Goal: Information Seeking & Learning: Learn about a topic

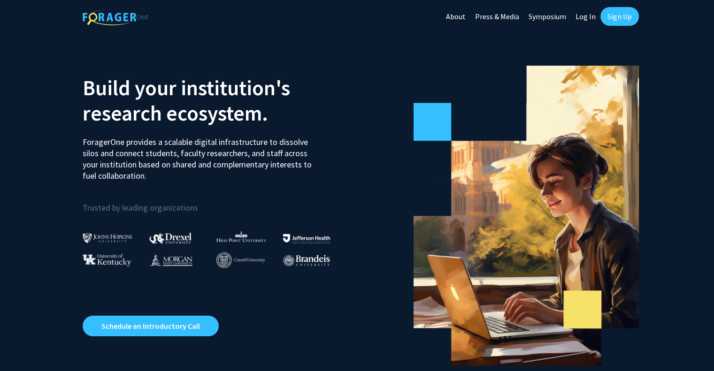
click at [352, 16] on link "Log In" at bounding box center [586, 16] width 30 height 33
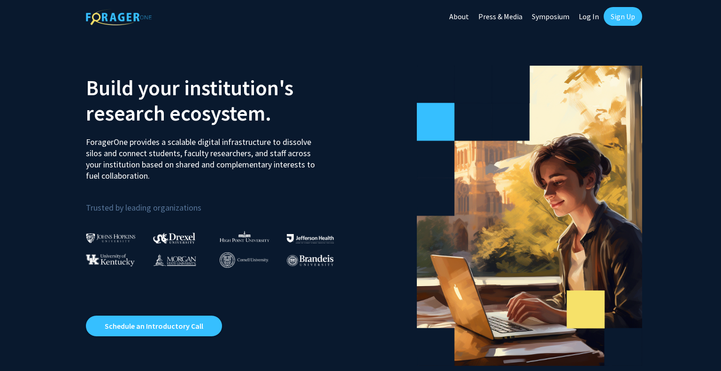
select select
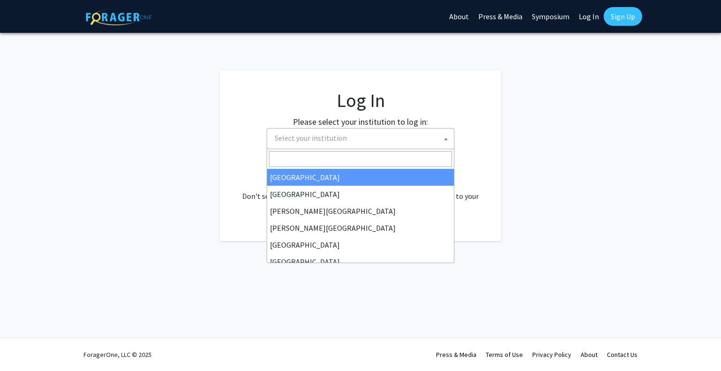
click at [338, 141] on span "Select your institution" at bounding box center [310, 137] width 72 height 9
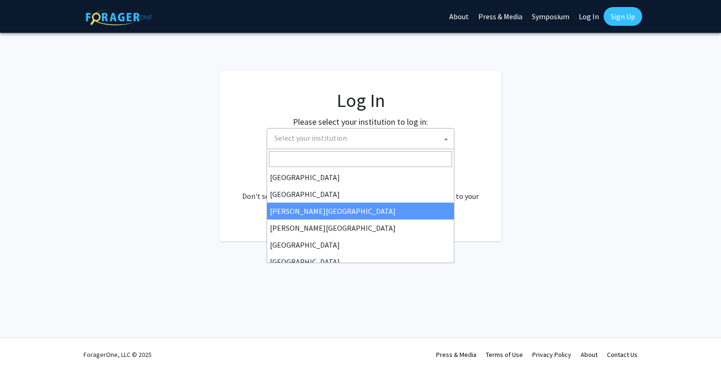
type input "e"
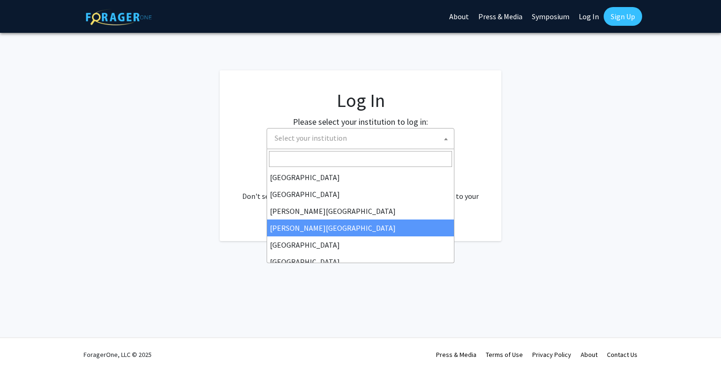
click at [167, 236] on fg-login "Log In Please select your institution to log in: [GEOGRAPHIC_DATA] [GEOGRAPHIC_…" at bounding box center [360, 155] width 721 height 171
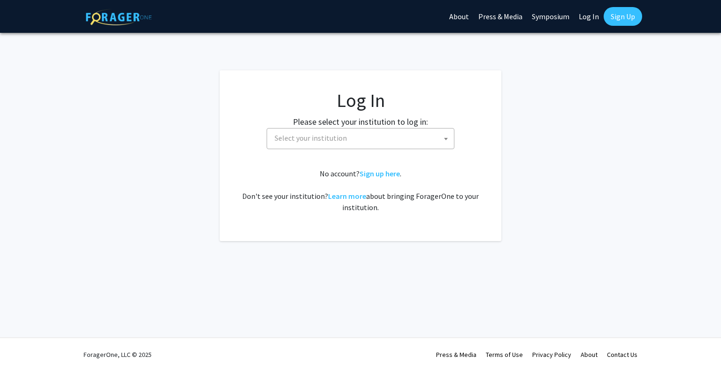
click at [343, 129] on span "Select your institution" at bounding box center [362, 138] width 183 height 19
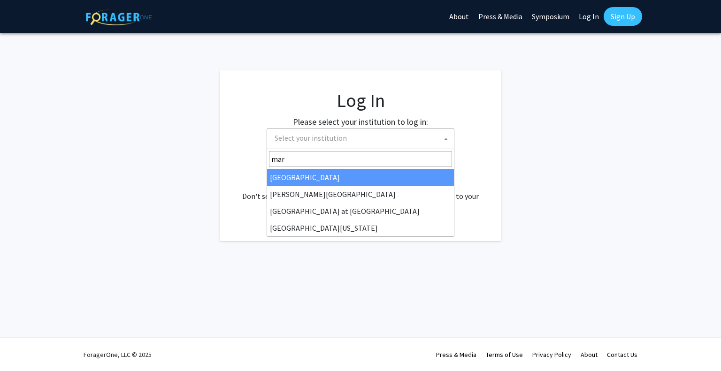
type input "[PERSON_NAME]"
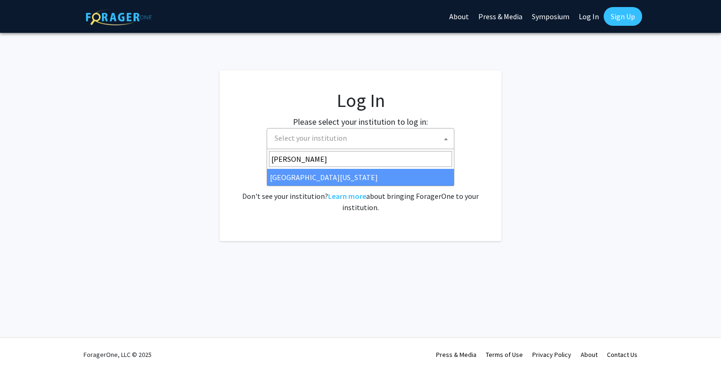
select select "31"
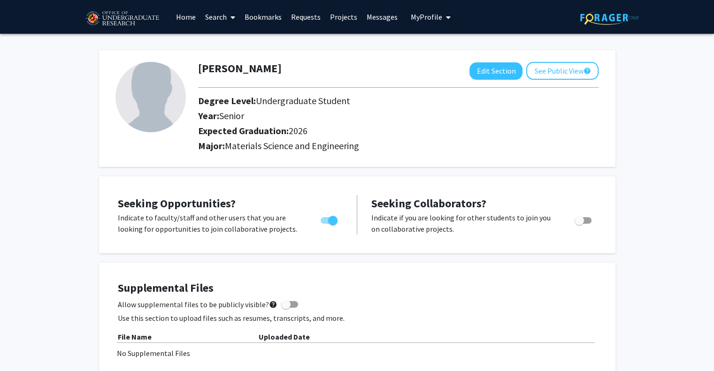
click at [257, 15] on link "Bookmarks" at bounding box center [263, 16] width 46 height 33
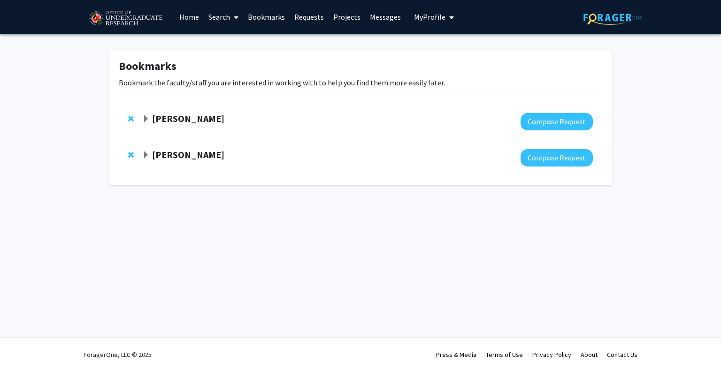
click at [195, 23] on link "Home" at bounding box center [189, 16] width 29 height 33
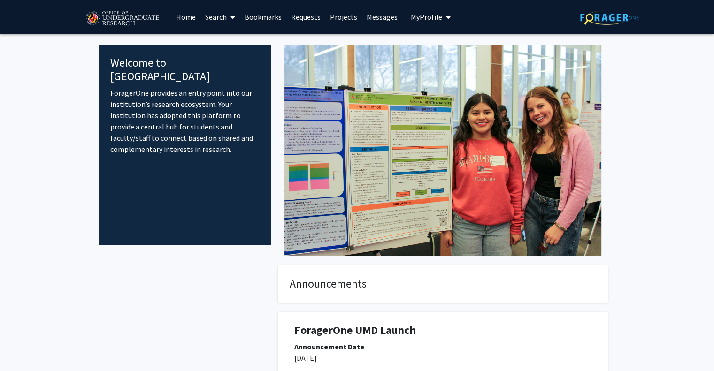
click at [340, 21] on link "Projects" at bounding box center [343, 16] width 37 height 33
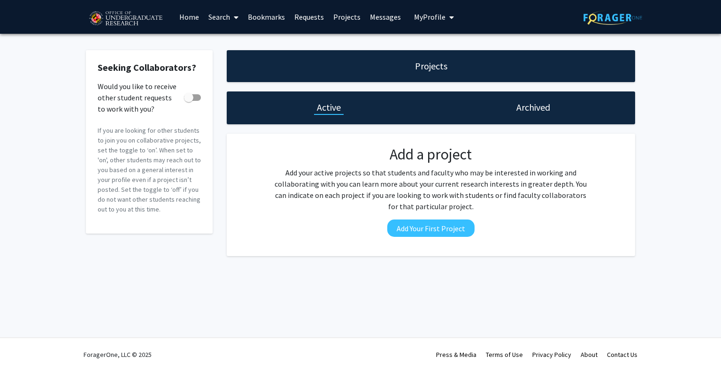
click at [379, 16] on link "Messages" at bounding box center [385, 16] width 40 height 33
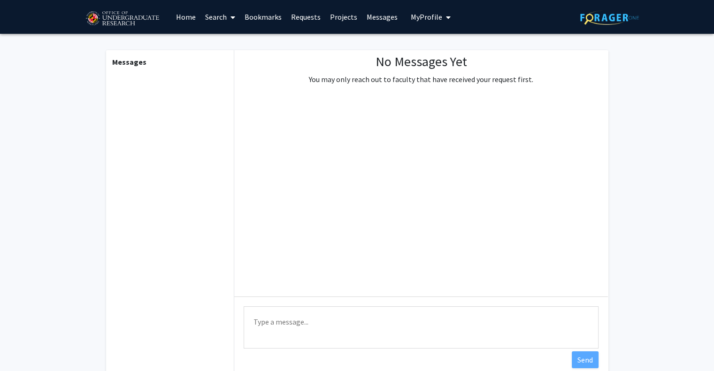
click at [293, 10] on link "Requests" at bounding box center [305, 16] width 39 height 33
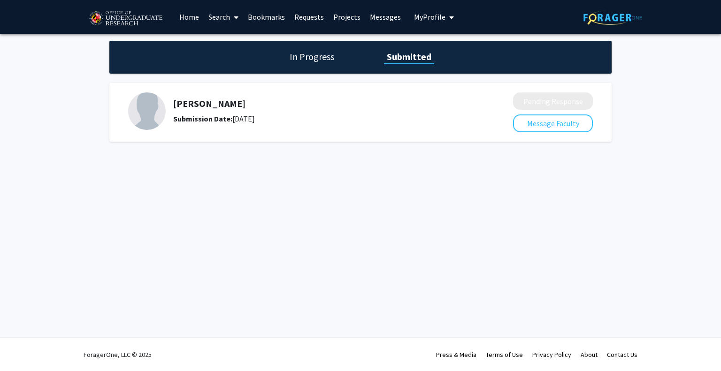
click at [251, 24] on link "Bookmarks" at bounding box center [266, 16] width 46 height 33
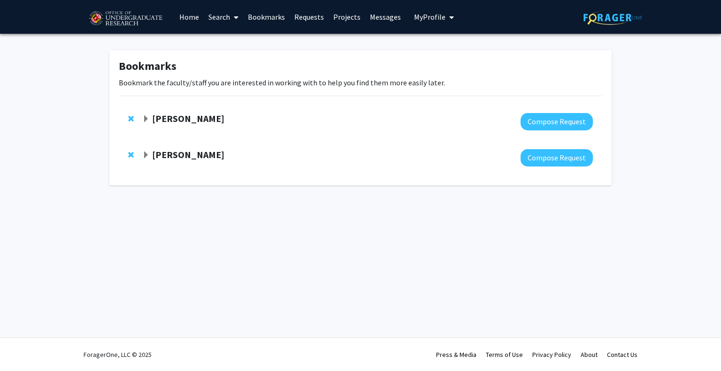
click at [314, 17] on link "Requests" at bounding box center [308, 16] width 39 height 33
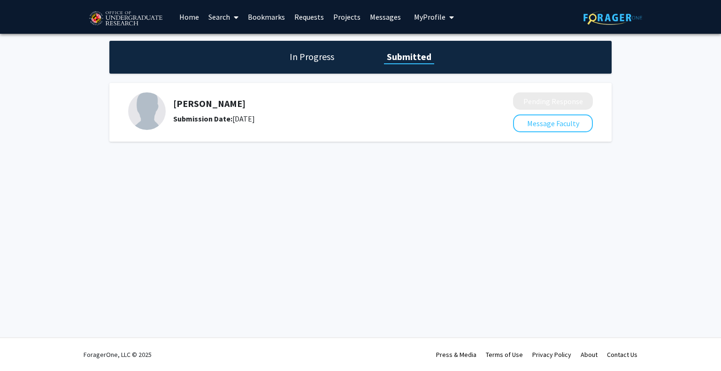
click at [394, 22] on link "Messages" at bounding box center [385, 16] width 40 height 33
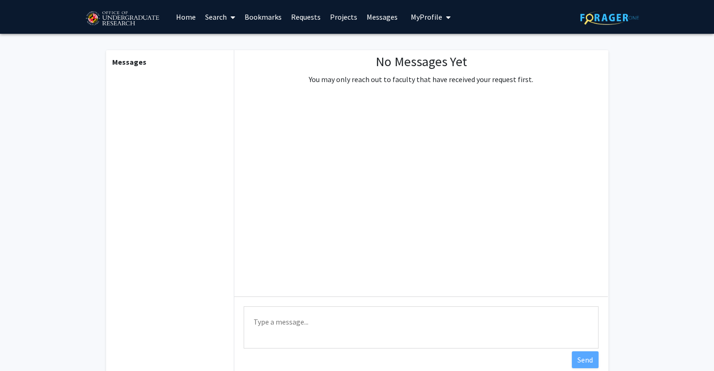
click at [334, 15] on link "Projects" at bounding box center [343, 16] width 37 height 33
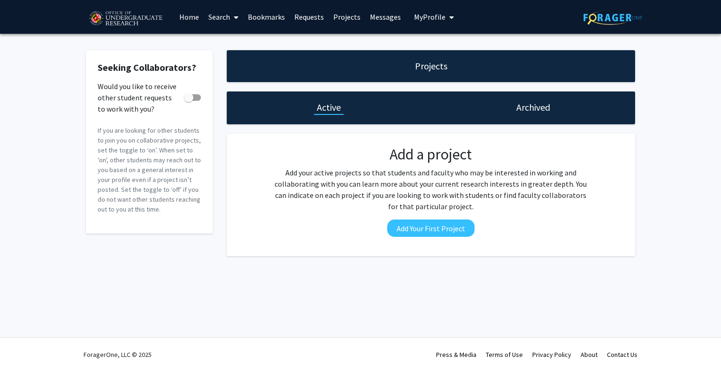
click at [260, 19] on link "Bookmarks" at bounding box center [266, 16] width 46 height 33
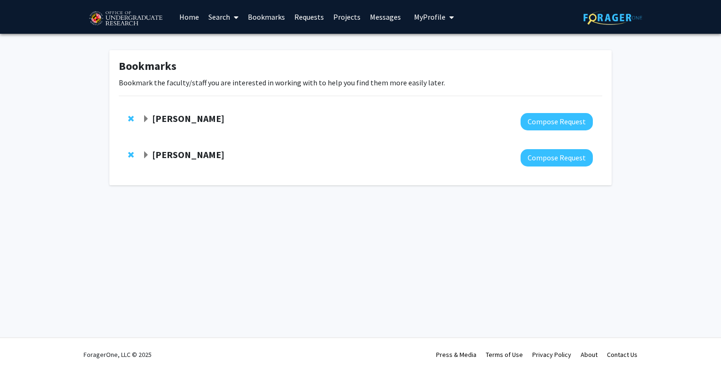
click at [205, 20] on link "Search" at bounding box center [223, 16] width 39 height 33
click at [226, 41] on span "Faculty/Staff" at bounding box center [238, 43] width 69 height 19
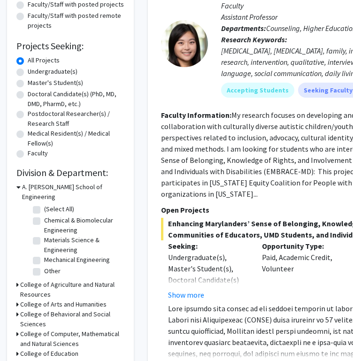
scroll to position [128, 0]
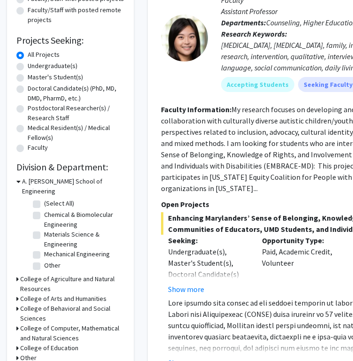
click at [44, 229] on label "Materials Science & Engineering" at bounding box center [83, 239] width 78 height 20
click at [44, 229] on input "Materials Science & Engineering" at bounding box center [47, 232] width 6 height 6
checkbox input "true"
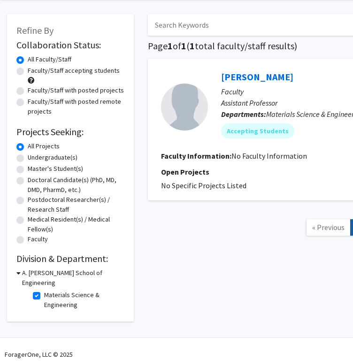
scroll to position [36, 0]
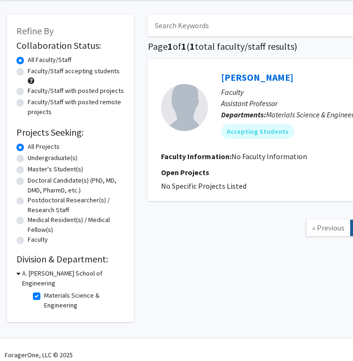
click at [44, 290] on label "Materials Science & Engineering" at bounding box center [83, 300] width 78 height 20
click at [44, 290] on input "Materials Science & Engineering" at bounding box center [47, 293] width 6 height 6
checkbox input "false"
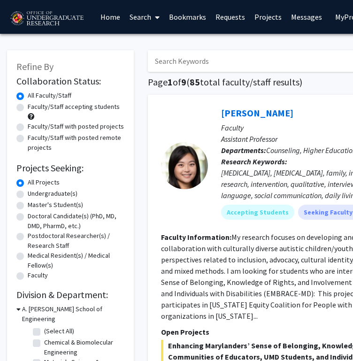
scroll to position [75, 0]
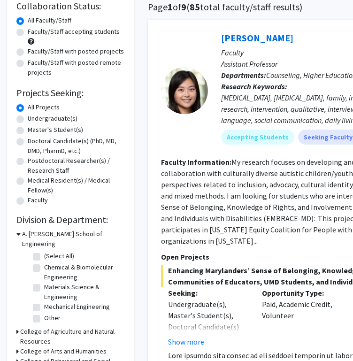
click at [44, 251] on label "(Select All)" at bounding box center [59, 256] width 30 height 10
click at [44, 251] on input "(Select All)" at bounding box center [47, 254] width 6 height 6
checkbox input "true"
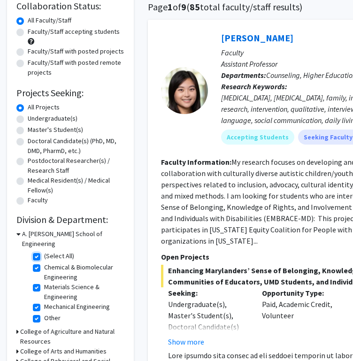
checkbox input "true"
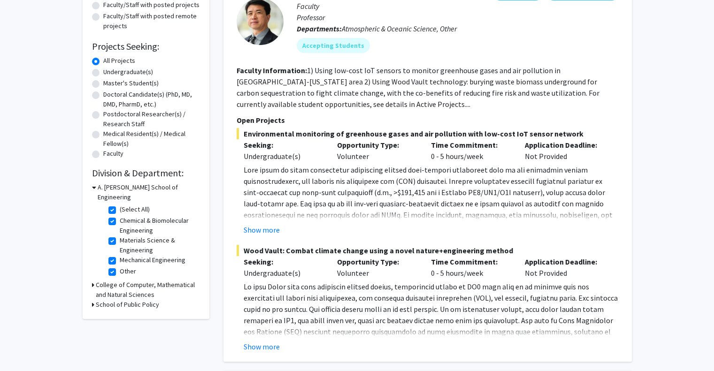
scroll to position [131, 0]
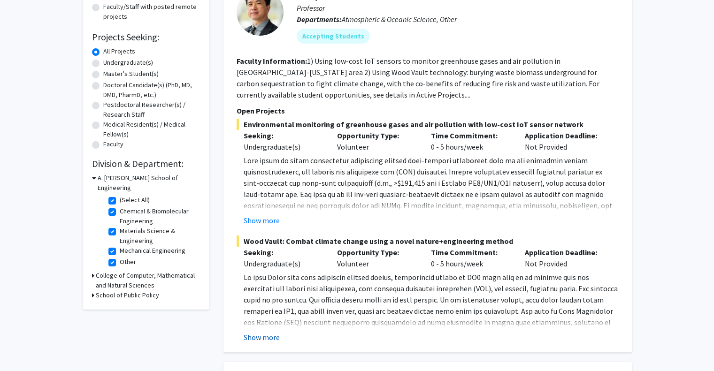
click at [262, 335] on button "Show more" at bounding box center [262, 337] width 36 height 11
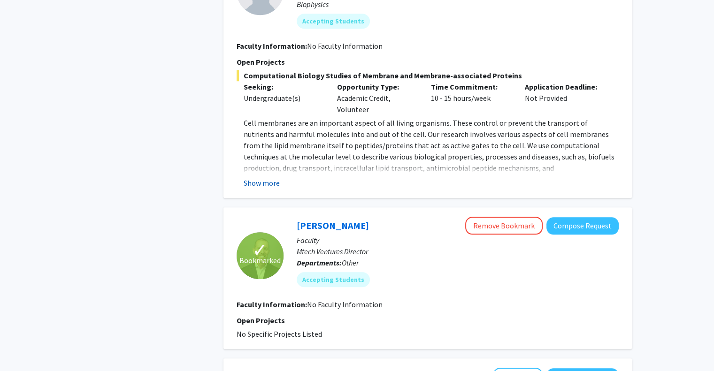
scroll to position [776, 0]
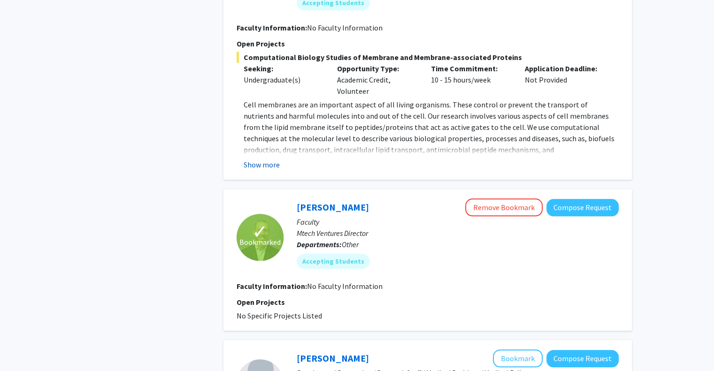
click at [259, 159] on button "Show more" at bounding box center [262, 164] width 36 height 11
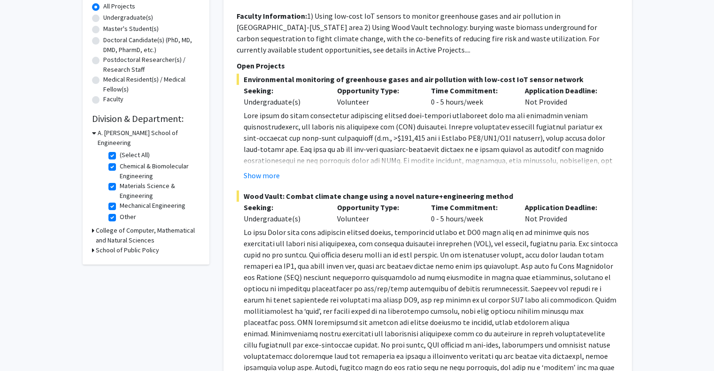
scroll to position [153, 0]
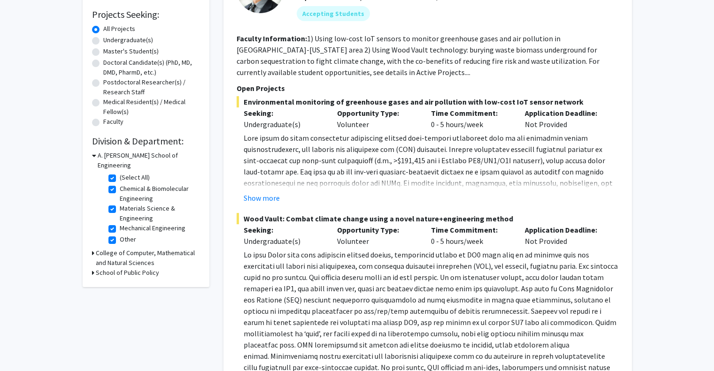
click at [120, 173] on label "(Select All)" at bounding box center [135, 178] width 30 height 10
click at [120, 173] on input "(Select All)" at bounding box center [123, 176] width 6 height 6
checkbox input "false"
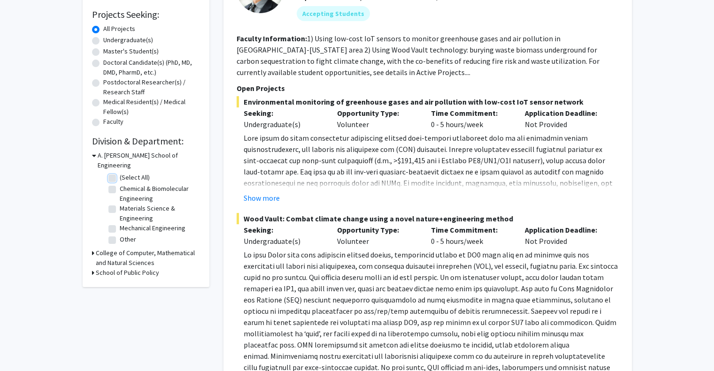
checkbox input "false"
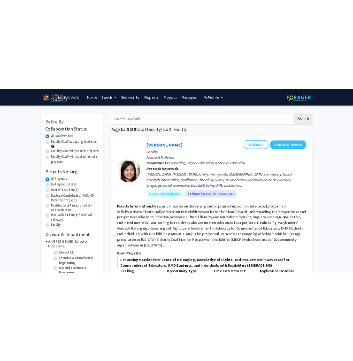
scroll to position [9, 0]
